Goal: Task Accomplishment & Management: Manage account settings

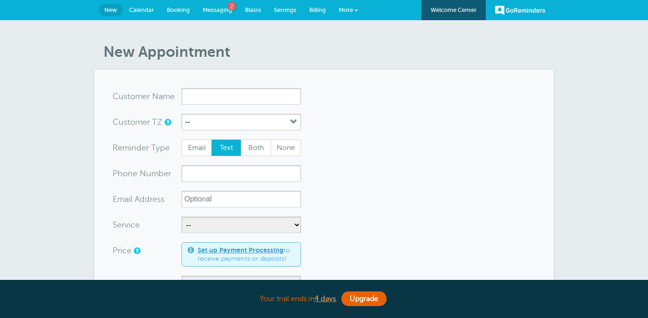
click at [219, 4] on link "Messaging 2" at bounding box center [217, 10] width 42 height 20
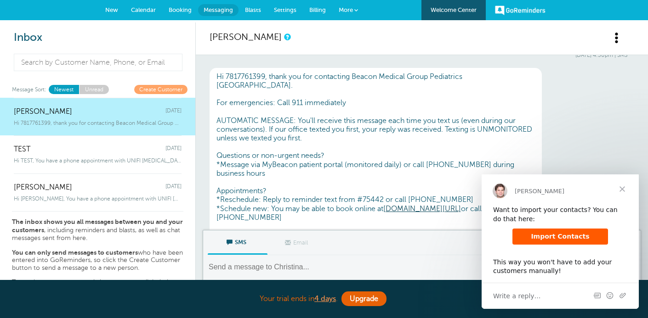
click at [170, 11] on span "Booking" at bounding box center [180, 9] width 23 height 7
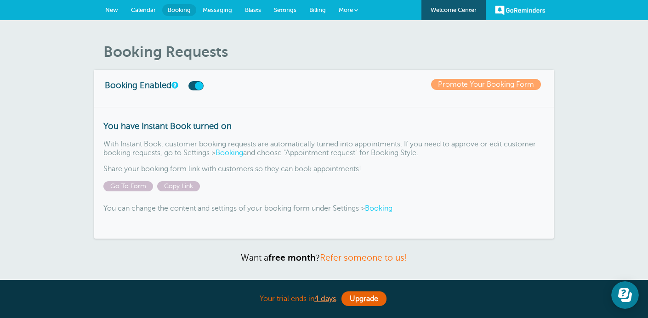
click at [145, 10] on span "Calendar" at bounding box center [143, 9] width 25 height 7
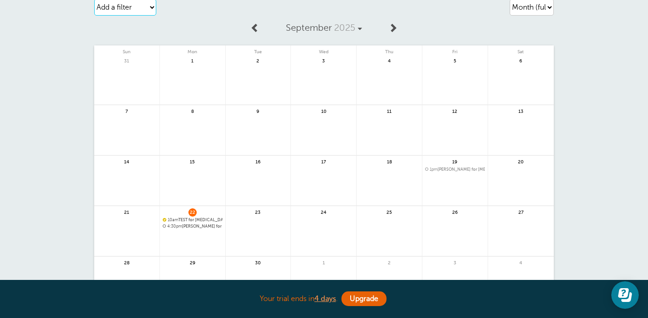
scroll to position [34, 0]
select select "services"
select select
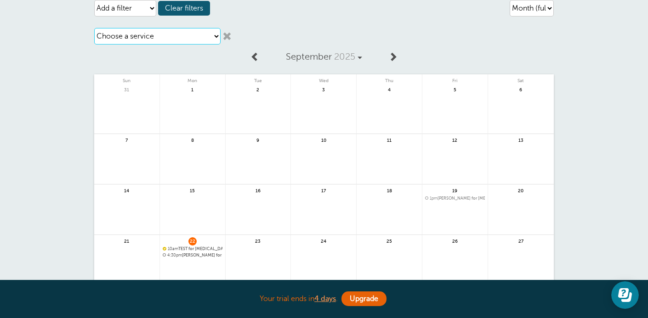
select select "28247"
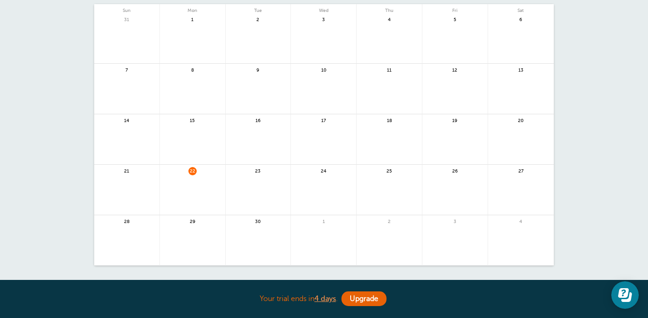
scroll to position [178, 0]
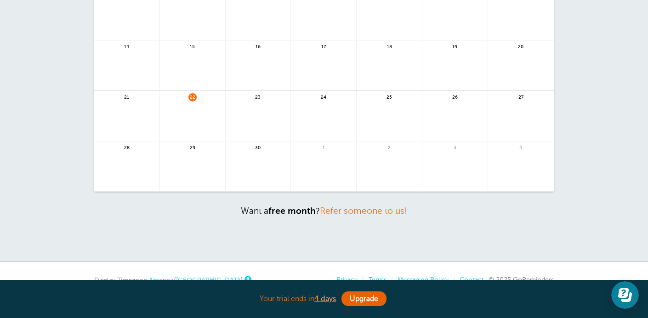
click at [194, 114] on link at bounding box center [192, 122] width 65 height 40
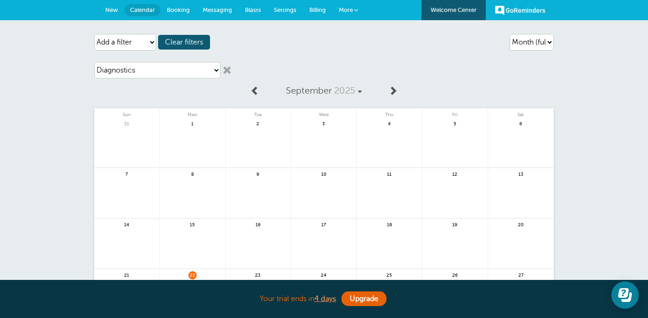
click at [292, 11] on span "Settings" at bounding box center [285, 9] width 23 height 7
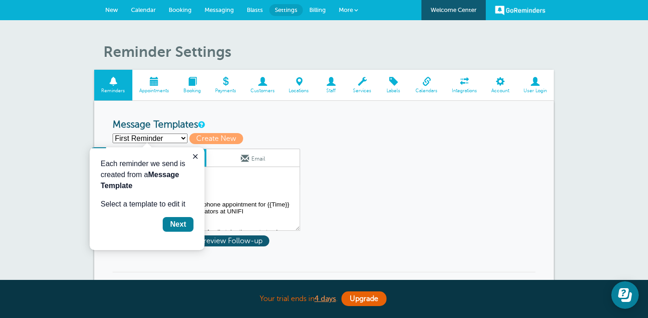
click at [191, 79] on span at bounding box center [192, 81] width 32 height 9
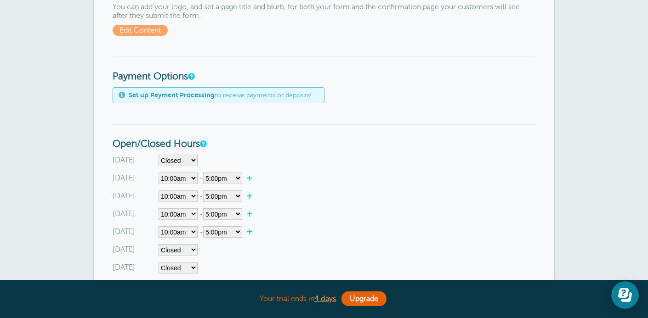
scroll to position [351, 0]
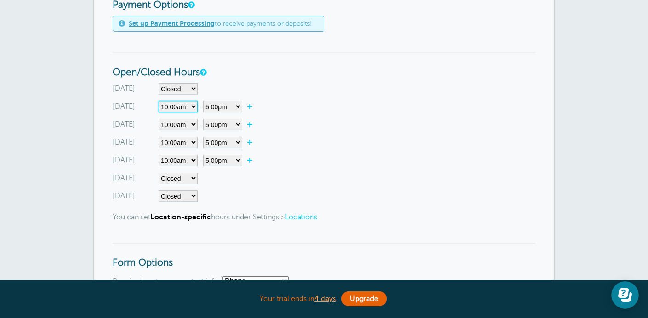
select select"]
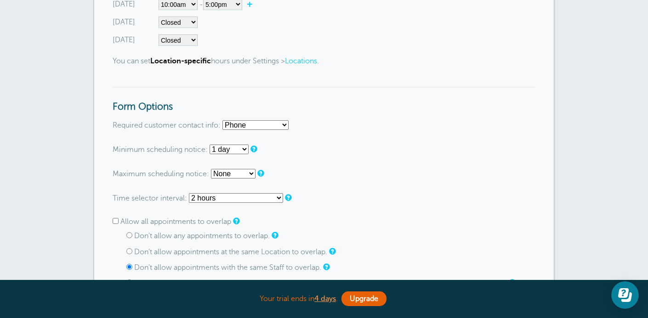
scroll to position [596, 0]
